Goal: Transaction & Acquisition: Download file/media

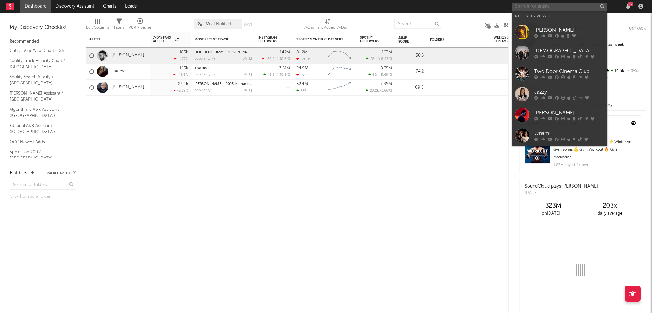
click at [533, 7] on input "text" at bounding box center [559, 7] width 95 height 8
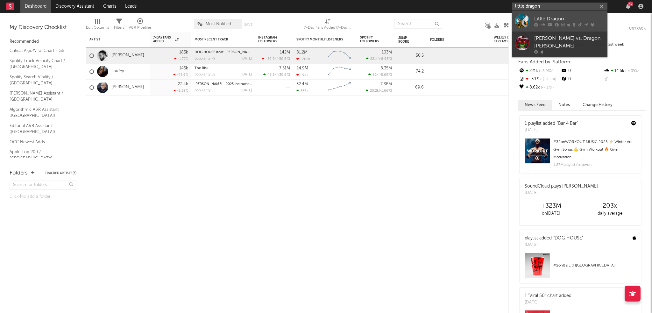
type input "little dragon"
click at [545, 14] on link "Little Dragon" at bounding box center [559, 21] width 95 height 21
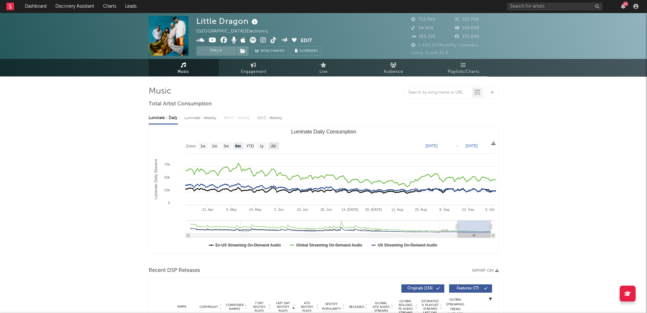
click at [277, 145] on rect "Luminate Daily Consumption" at bounding box center [274, 145] width 10 height 7
select select "All"
type input "[DATE]"
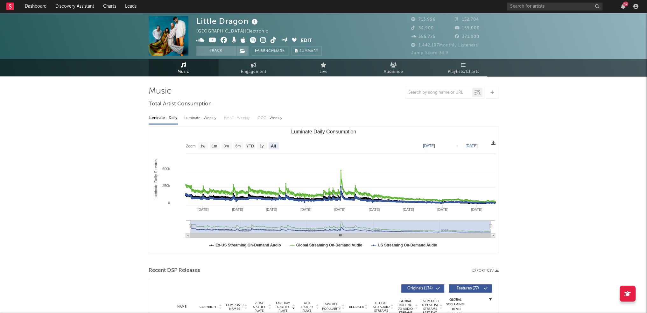
click at [492, 143] on icon at bounding box center [493, 143] width 4 height 4
click at [476, 150] on span "Download as CSV" at bounding box center [462, 150] width 64 height 11
